Goal: Task Accomplishment & Management: Manage account settings

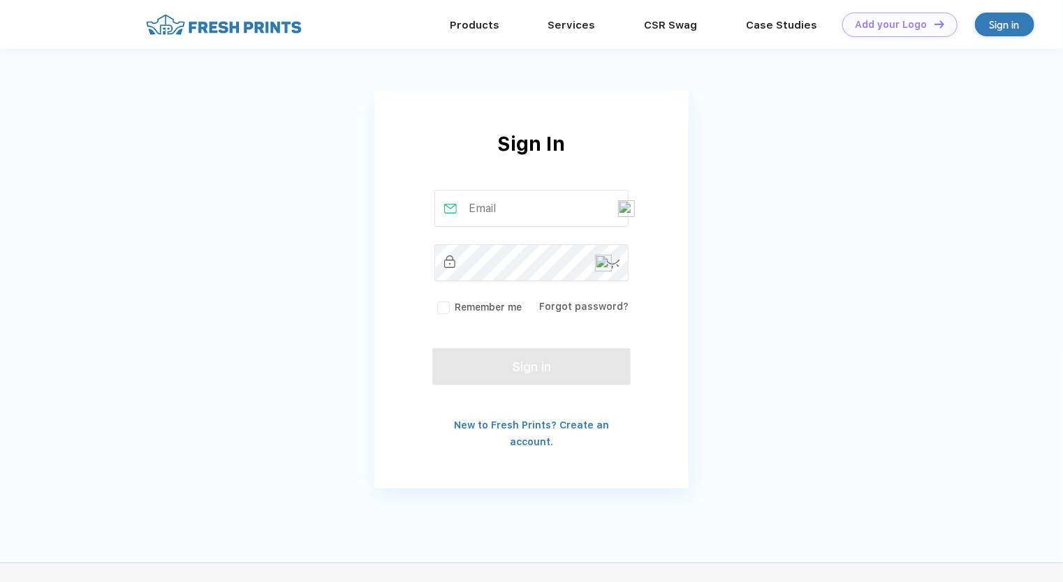
click at [483, 205] on input "text" at bounding box center [531, 208] width 195 height 37
click at [501, 216] on input "text" at bounding box center [531, 208] width 195 height 37
type input "[EMAIL_ADDRESS][DOMAIN_NAME]"
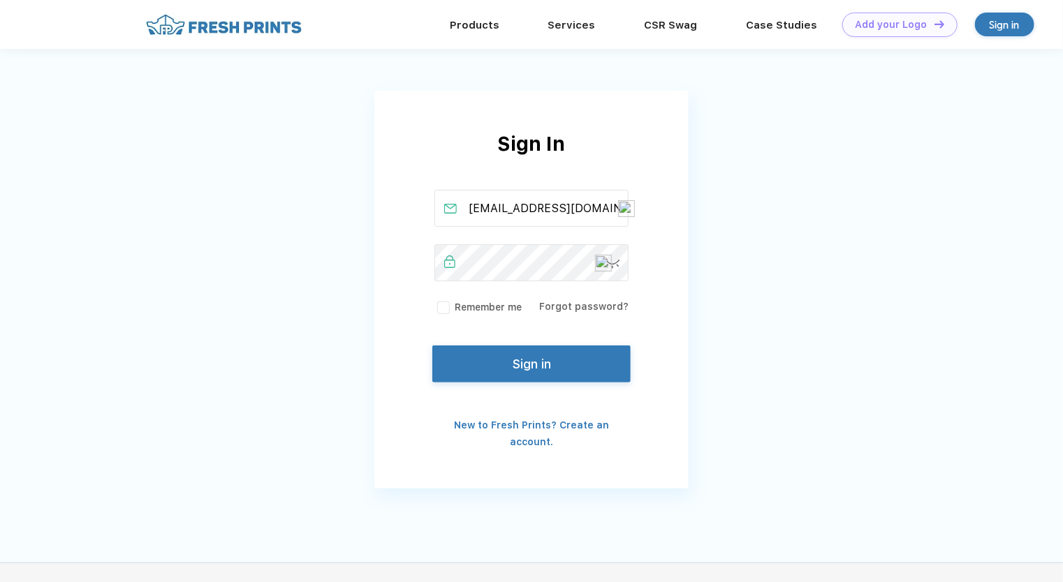
click at [511, 362] on button "Sign in" at bounding box center [531, 364] width 198 height 37
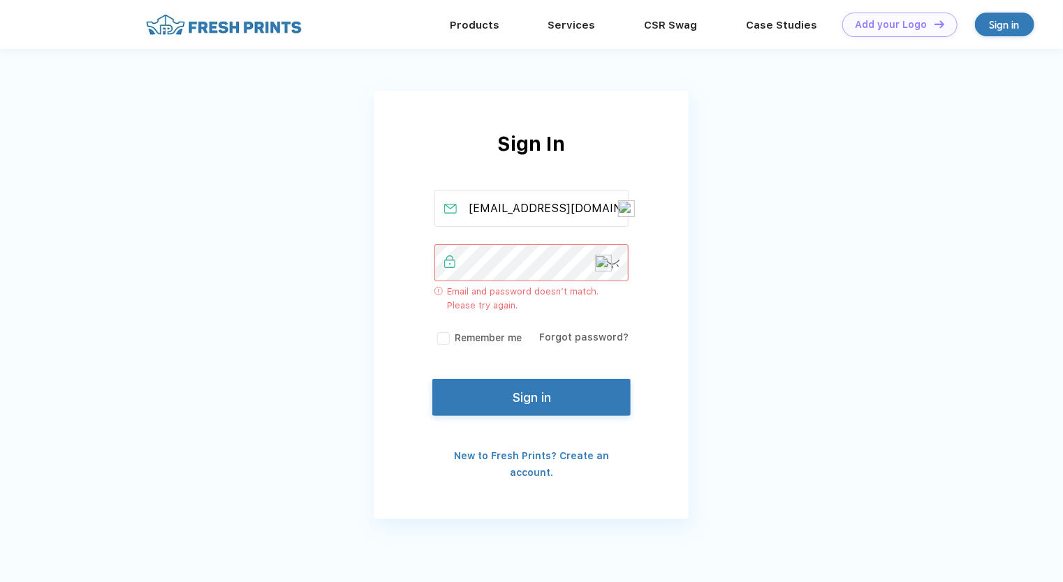
click at [627, 207] on img at bounding box center [626, 208] width 17 height 17
click at [374, 246] on div "Sign In [EMAIL_ADDRESS][DOMAIN_NAME] Email and password doesn’t match. Please t…" at bounding box center [531, 270] width 1063 height 540
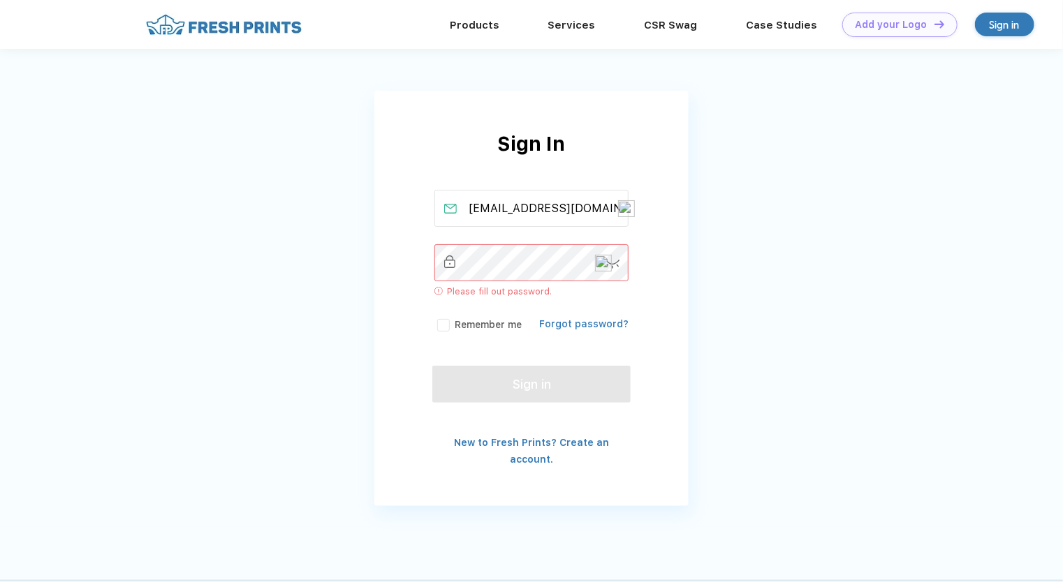
click at [587, 320] on link "Forgot password?" at bounding box center [583, 323] width 89 height 11
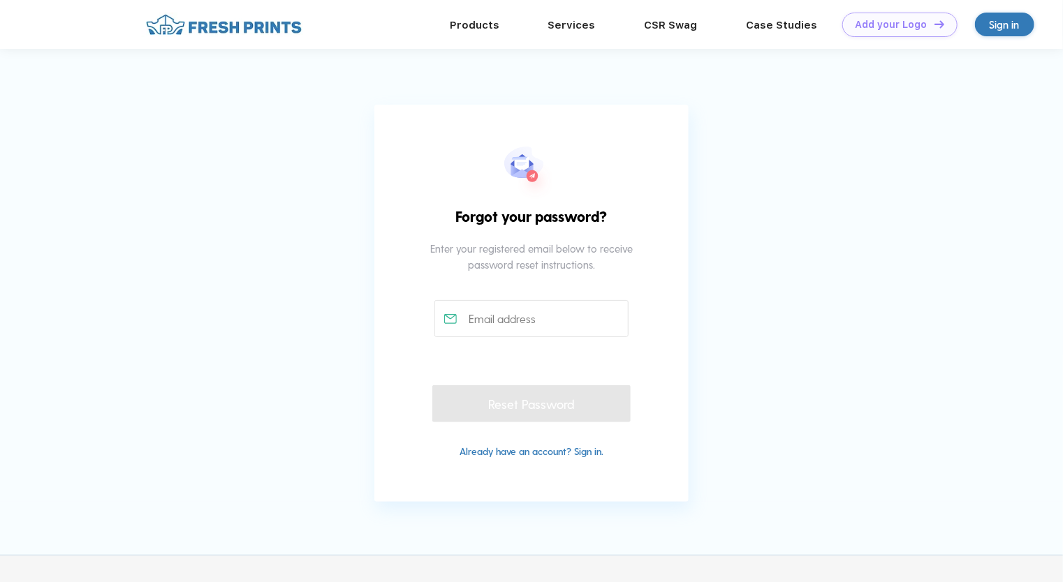
click at [450, 318] on img at bounding box center [450, 319] width 13 height 10
click at [497, 318] on input "text" at bounding box center [531, 318] width 195 height 37
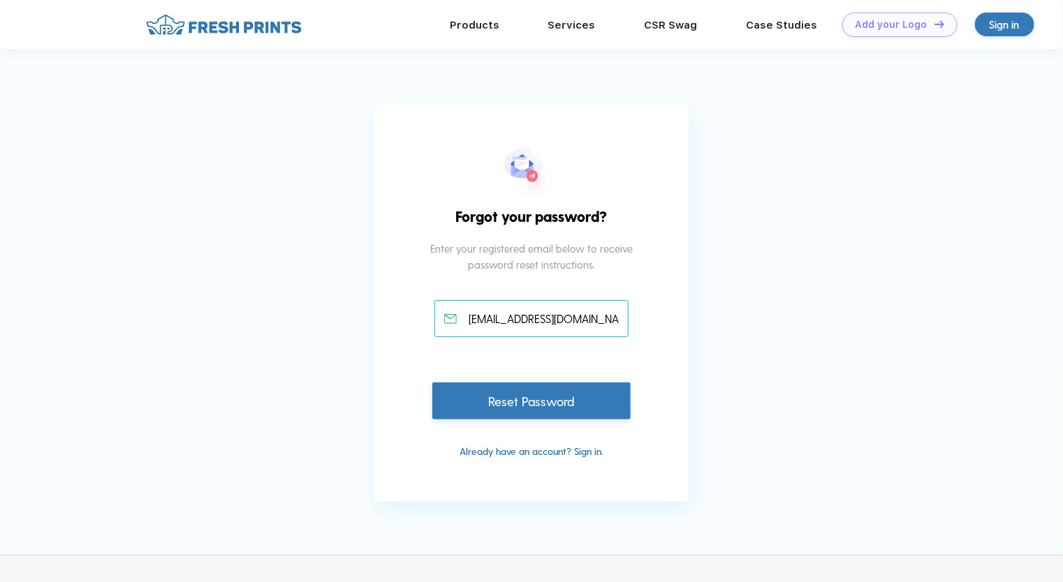
type input "[EMAIL_ADDRESS][DOMAIN_NAME]"
click at [528, 405] on div "Reset Password" at bounding box center [531, 401] width 198 height 37
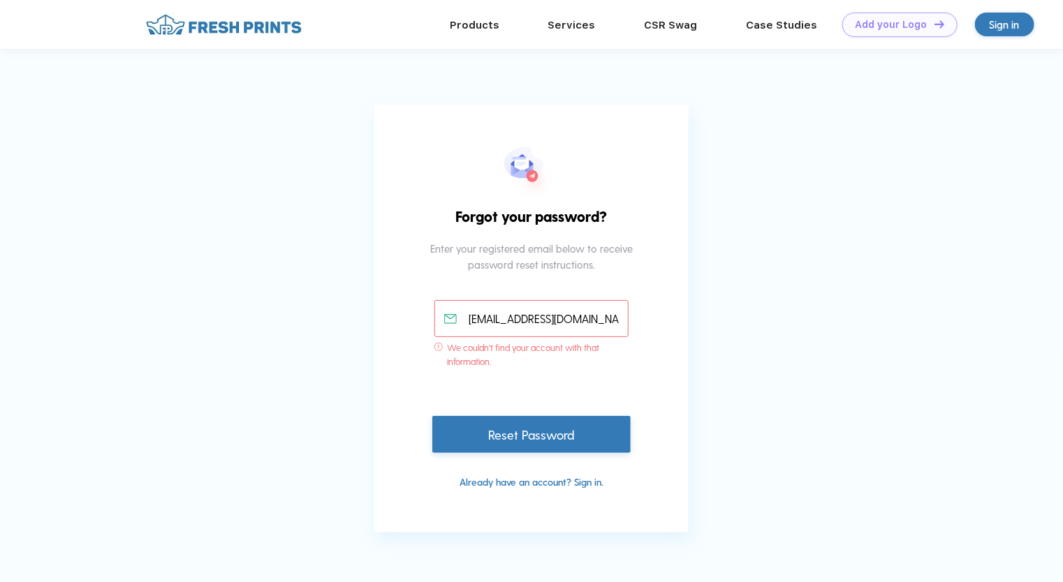
drag, startPoint x: 610, startPoint y: 319, endPoint x: 405, endPoint y: 300, distance: 205.5
click at [405, 300] on div "Forgot your password? Enter your registered email below to receive password res…" at bounding box center [531, 319] width 314 height 428
